Goal: Information Seeking & Learning: Check status

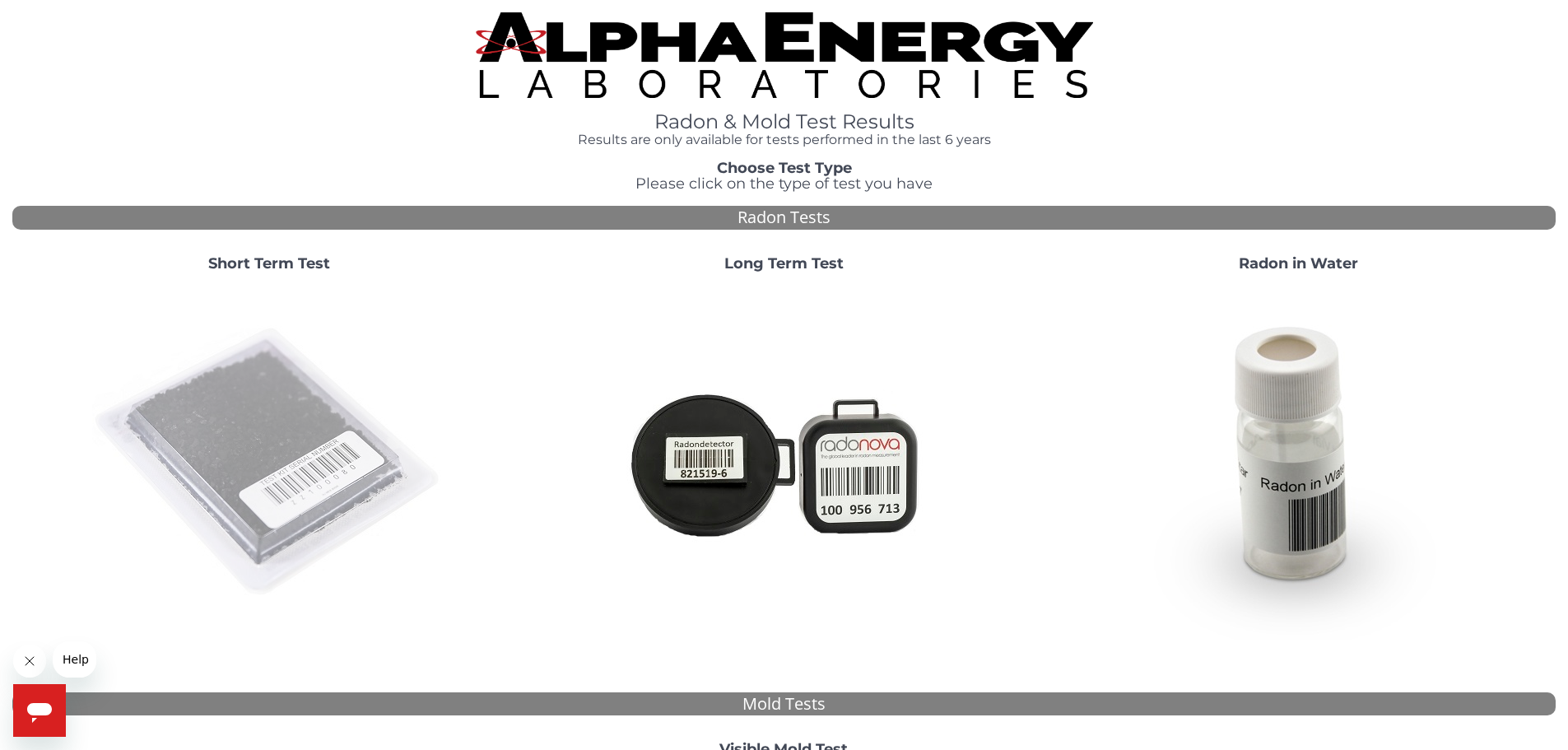
click at [261, 449] on img at bounding box center [270, 463] width 354 height 354
click at [260, 448] on img at bounding box center [270, 463] width 354 height 354
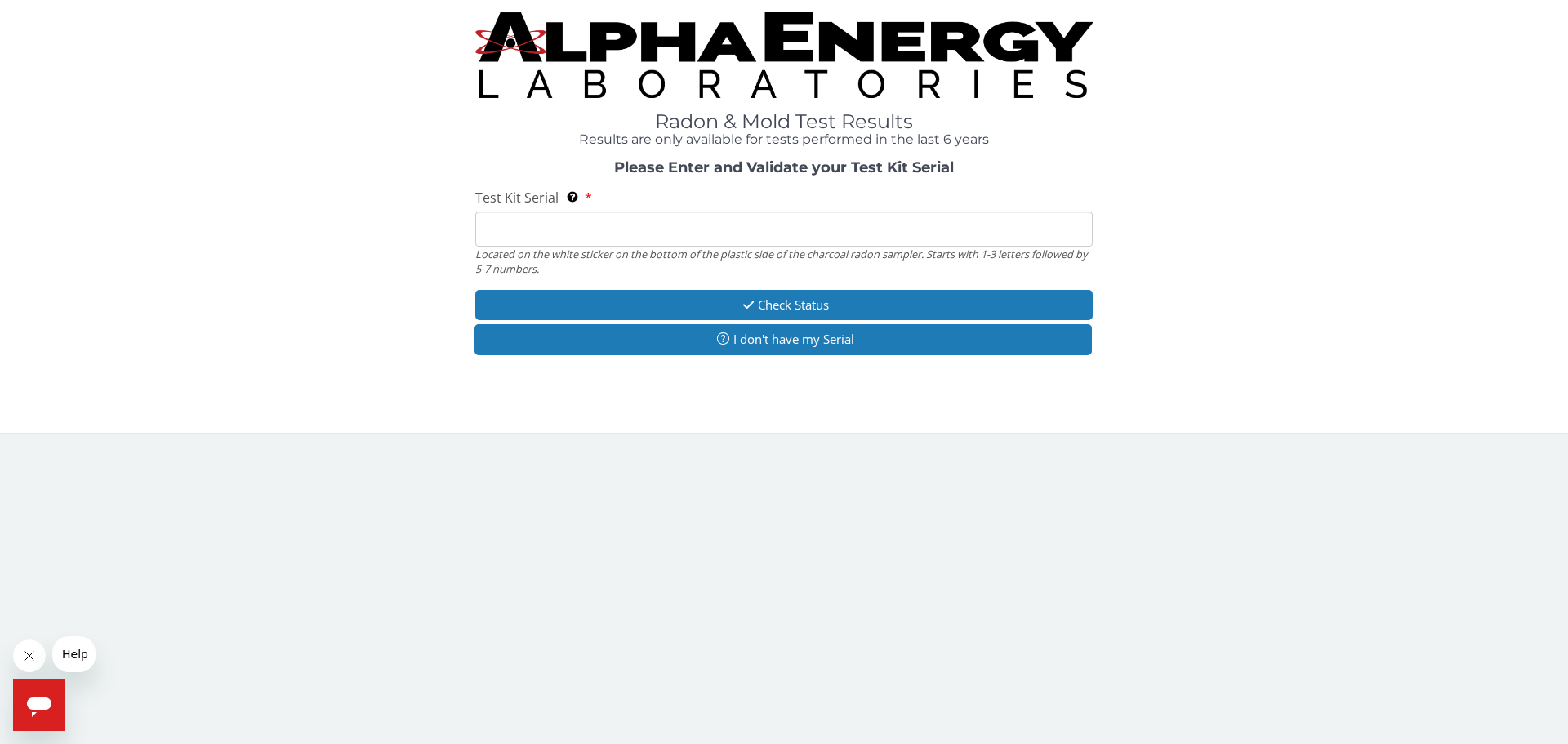
click at [526, 231] on input "Test Kit Serial Located on the white sticker on the bottom of the plastic side …" at bounding box center [784, 229] width 618 height 35
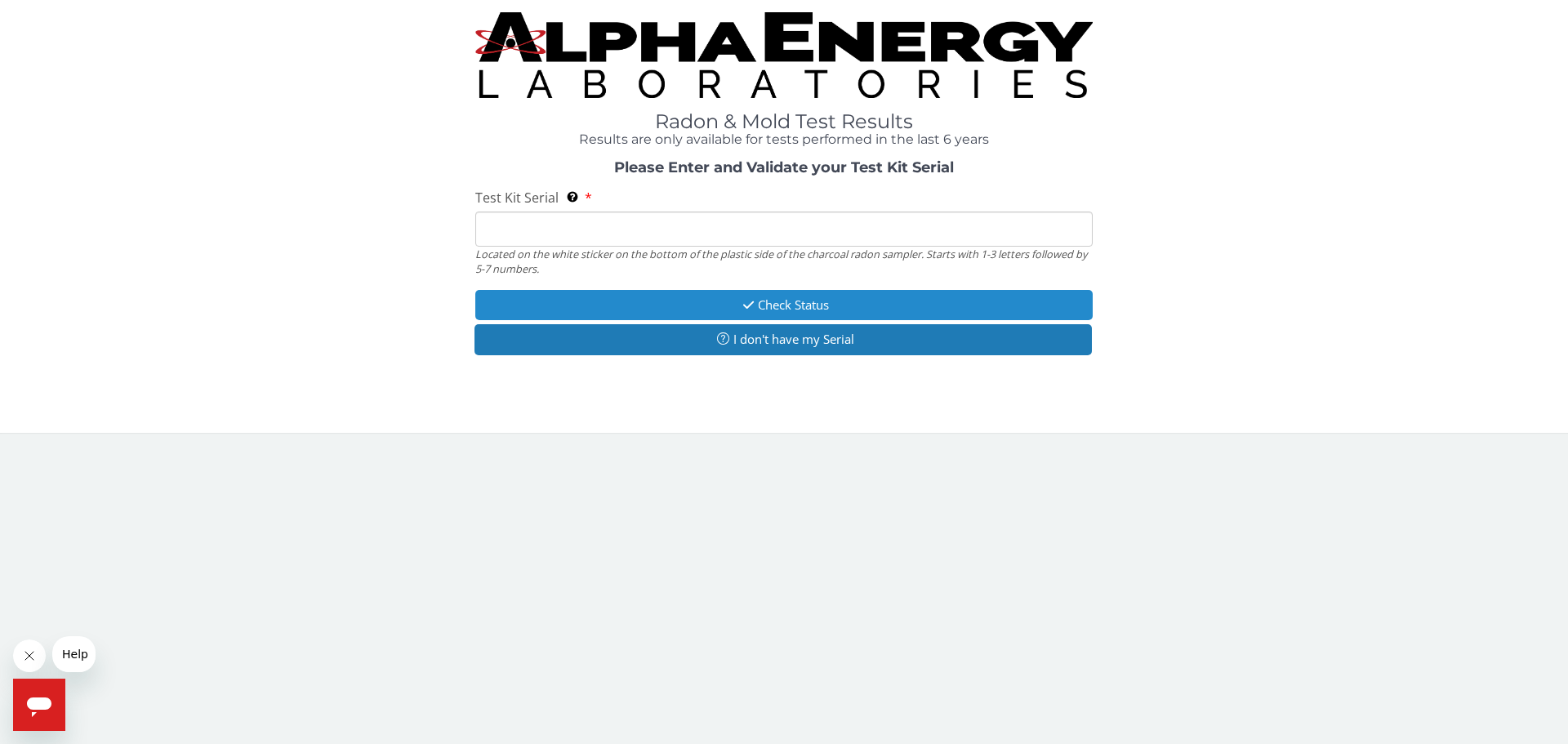
type input "ML180605"
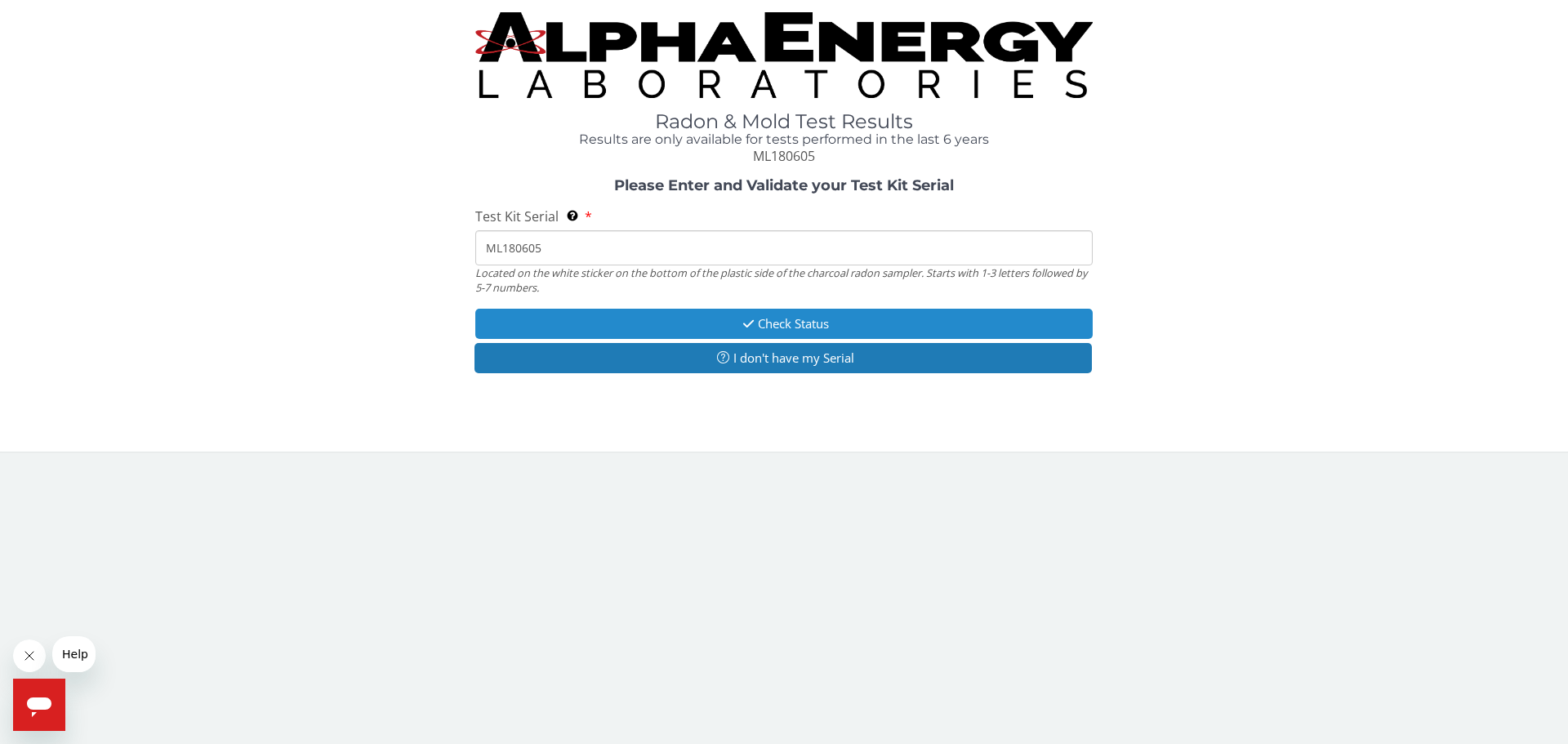
click at [780, 316] on button "Check Status" at bounding box center [784, 323] width 618 height 30
